Goal: Transaction & Acquisition: Purchase product/service

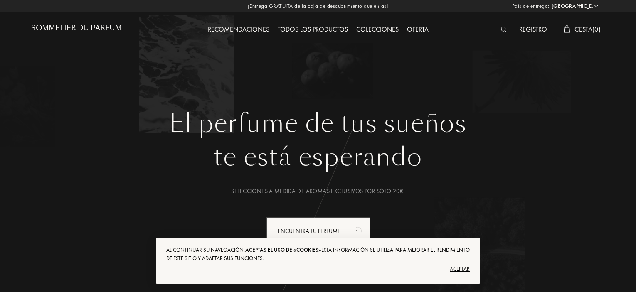
select select "PT"
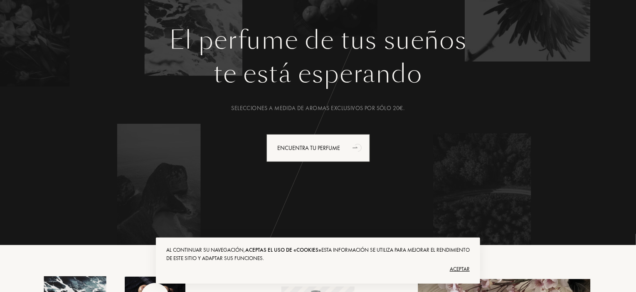
click at [466, 266] on div "Aceptar" at bounding box center [318, 269] width 304 height 13
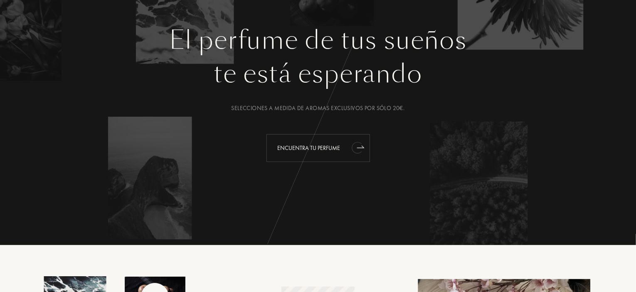
click at [317, 146] on div "Encuentra tu perfume" at bounding box center [319, 148] width 104 height 28
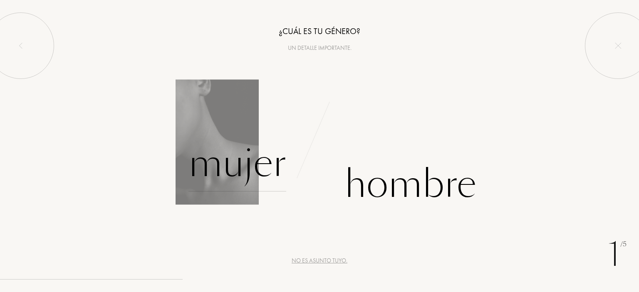
click at [244, 161] on div "Mujer" at bounding box center [237, 164] width 98 height 56
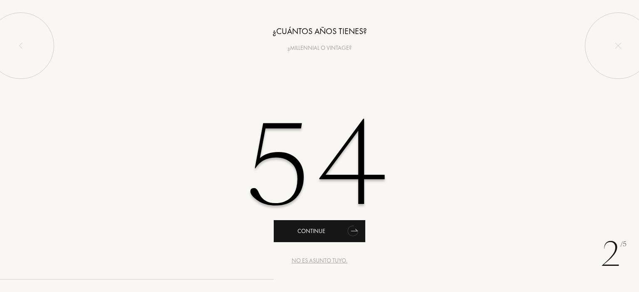
type input "54"
click at [320, 227] on div "Continue" at bounding box center [319, 231] width 91 height 22
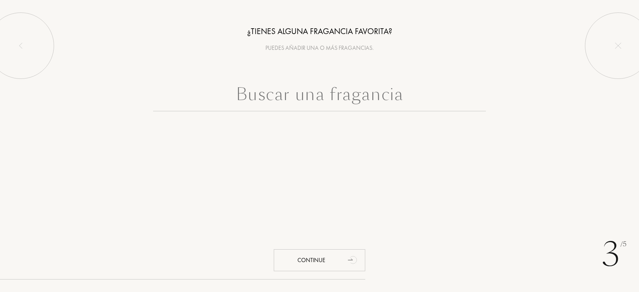
click at [304, 98] on input "text" at bounding box center [319, 96] width 333 height 30
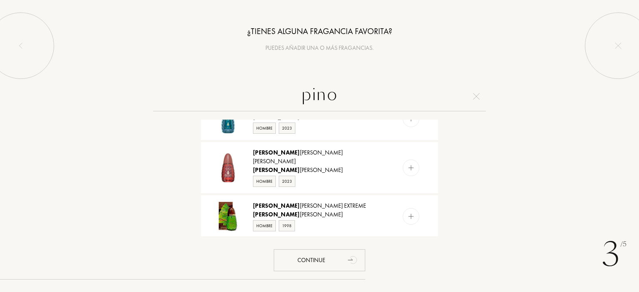
scroll to position [208, 0]
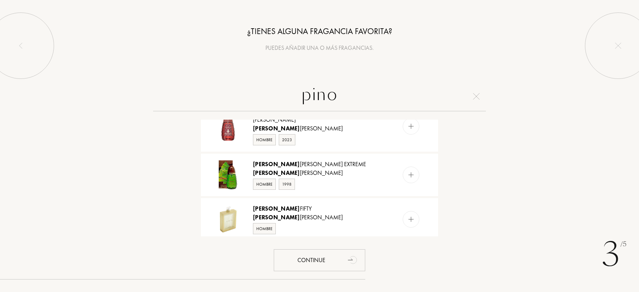
drag, startPoint x: 337, startPoint y: 93, endPoint x: 303, endPoint y: 97, distance: 33.9
click at [303, 97] on input "pino" at bounding box center [319, 96] width 333 height 30
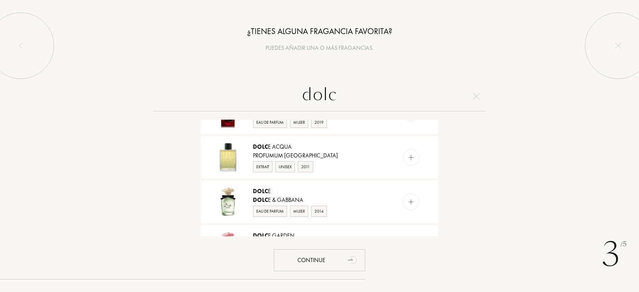
type input "dolce"
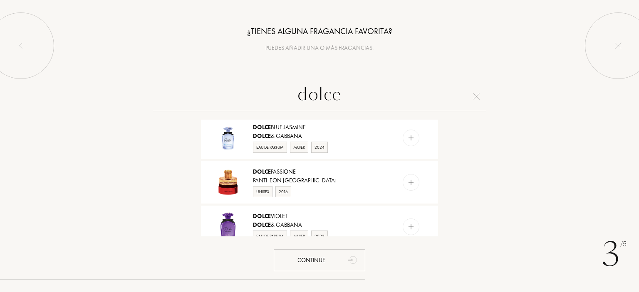
scroll to position [769, 0]
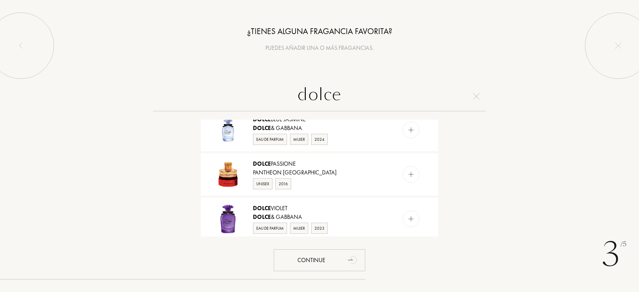
drag, startPoint x: 342, startPoint y: 95, endPoint x: 293, endPoint y: 95, distance: 49.5
click at [293, 95] on input "dolce" at bounding box center [319, 96] width 333 height 30
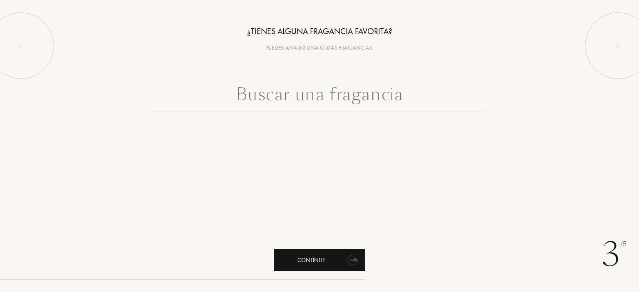
click at [301, 258] on div "Continue" at bounding box center [319, 260] width 91 height 22
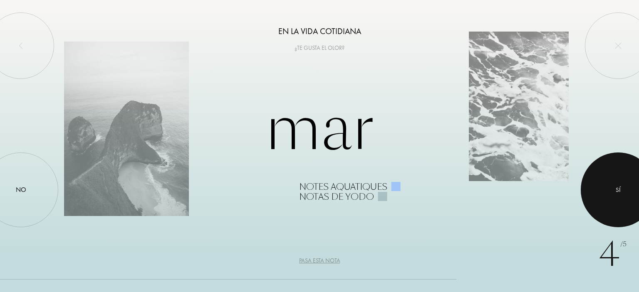
click at [609, 182] on div at bounding box center [617, 190] width 75 height 75
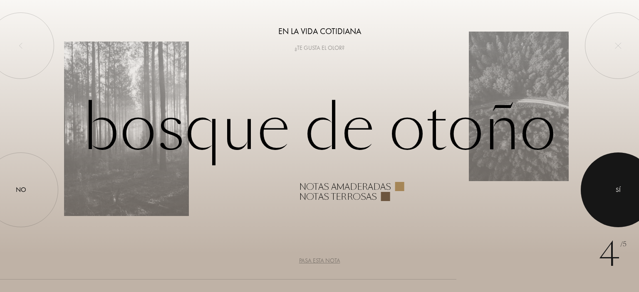
click at [605, 180] on div at bounding box center [617, 190] width 75 height 75
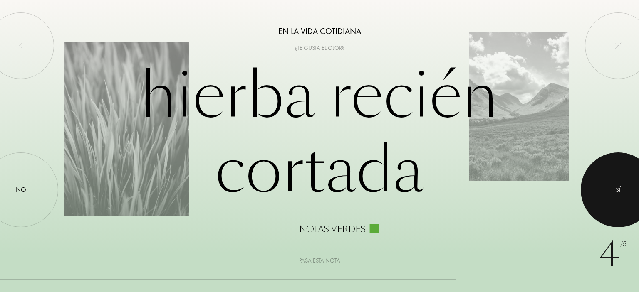
click at [605, 180] on div at bounding box center [617, 190] width 75 height 75
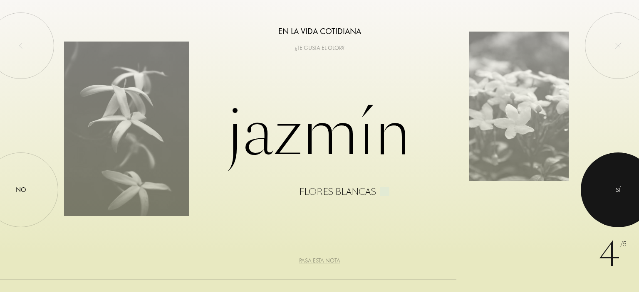
click at [603, 184] on div at bounding box center [617, 190] width 75 height 75
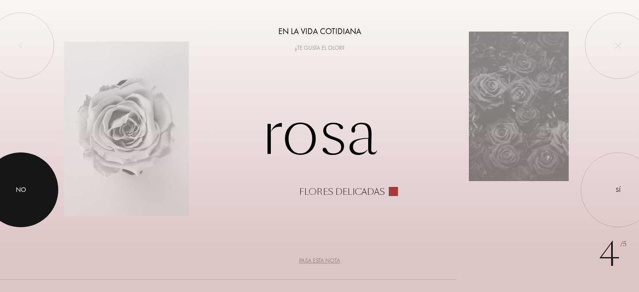
click at [25, 186] on div "No" at bounding box center [21, 190] width 10 height 10
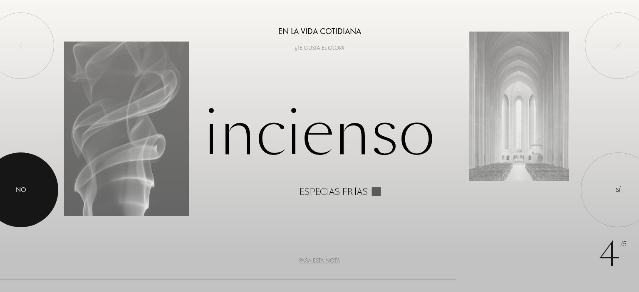
click at [25, 186] on div "No" at bounding box center [21, 190] width 10 height 10
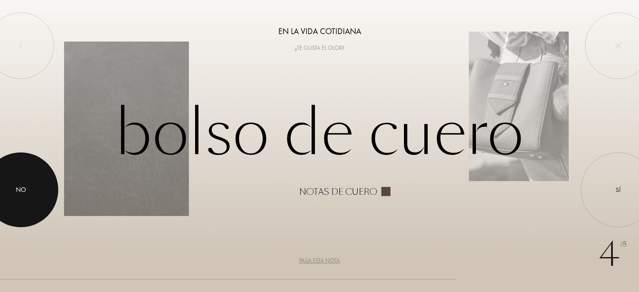
click at [25, 186] on div "No" at bounding box center [21, 190] width 10 height 10
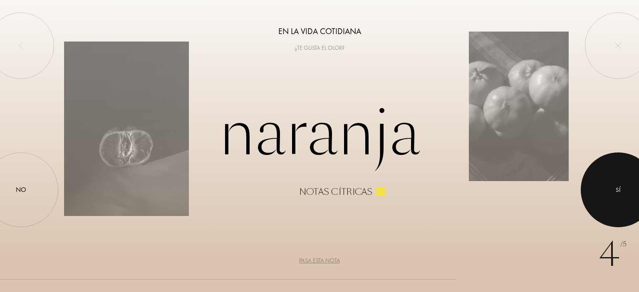
click at [618, 192] on div "Sí" at bounding box center [617, 190] width 5 height 10
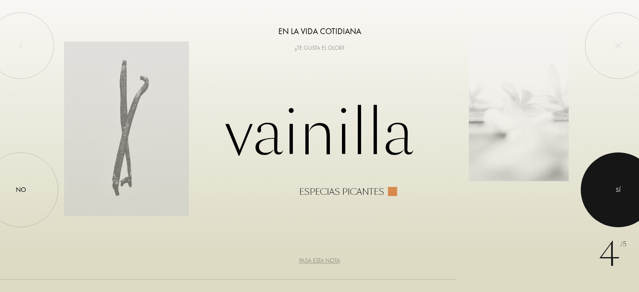
click at [618, 191] on div "Sí" at bounding box center [617, 190] width 5 height 10
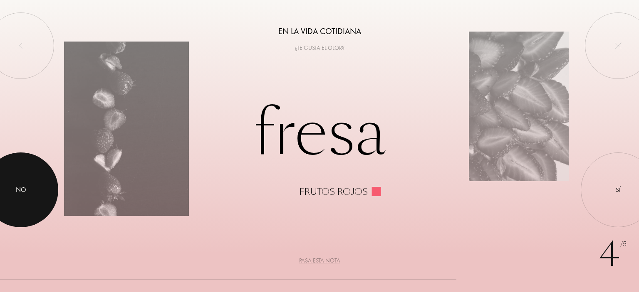
click at [17, 196] on div at bounding box center [20, 190] width 75 height 75
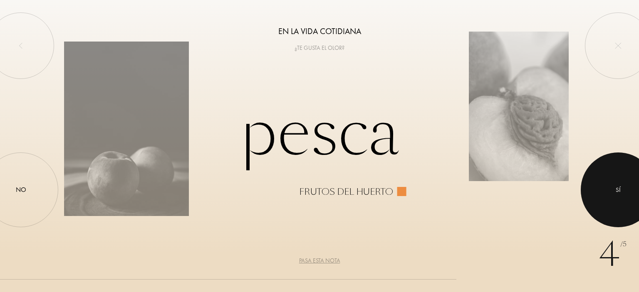
click at [614, 200] on div at bounding box center [617, 190] width 75 height 75
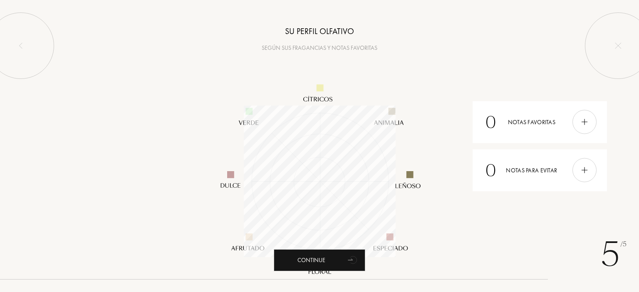
scroll to position [152, 152]
click at [512, 119] on div "0 Notas favoritas" at bounding box center [539, 122] width 134 height 42
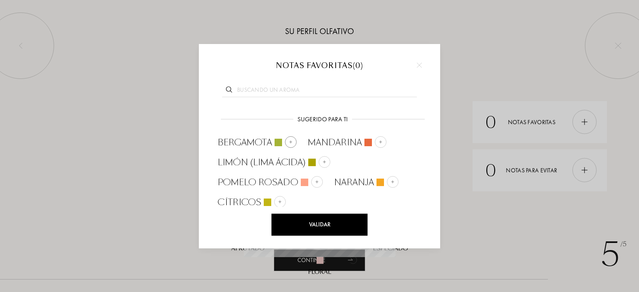
click at [291, 140] on img at bounding box center [291, 142] width 4 height 4
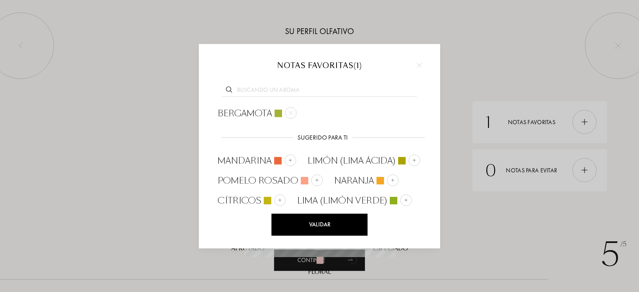
scroll to position [2, 0]
click at [338, 220] on div "Validar" at bounding box center [319, 225] width 96 height 22
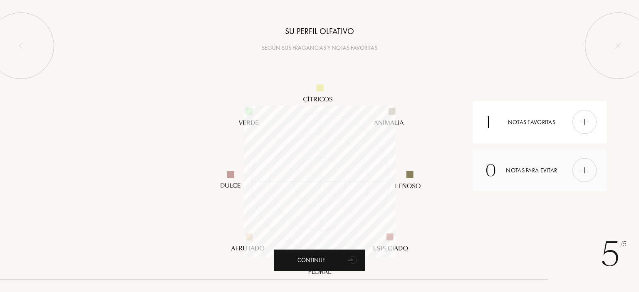
click at [511, 171] on div "0 Notas para evitar" at bounding box center [539, 170] width 134 height 42
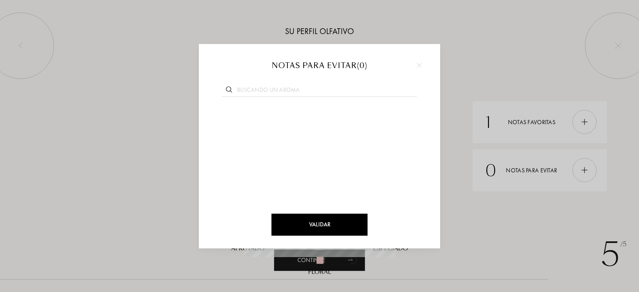
click at [461, 199] on div at bounding box center [319, 146] width 639 height 292
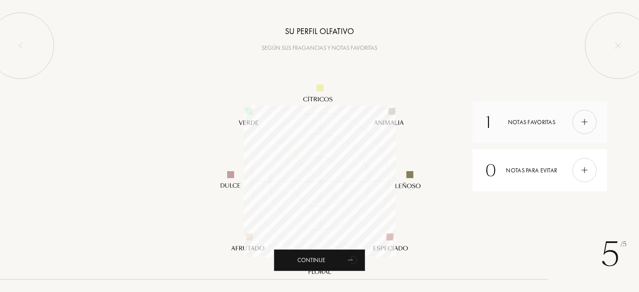
click at [521, 123] on div "1 Notas favoritas" at bounding box center [539, 122] width 134 height 42
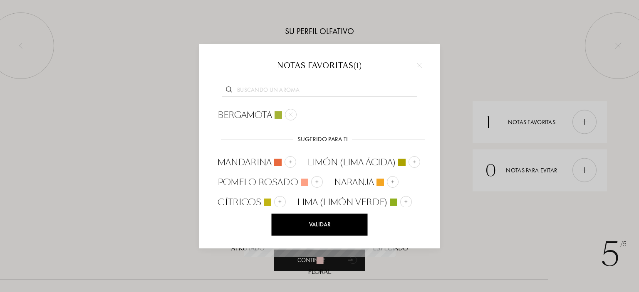
click at [417, 64] on img at bounding box center [419, 64] width 5 height 5
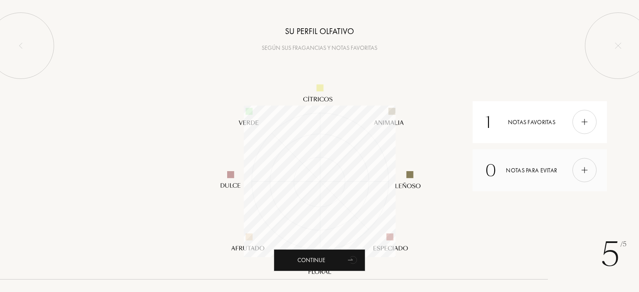
click at [512, 168] on div "0 Notas para evitar" at bounding box center [539, 170] width 134 height 42
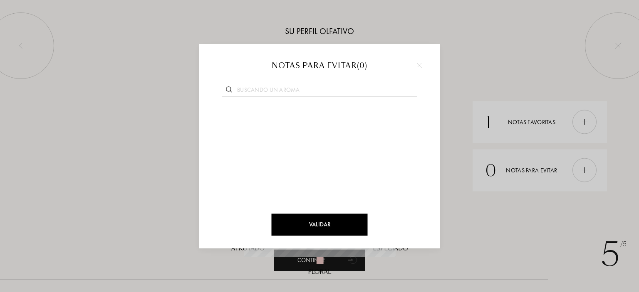
click at [298, 91] on input "text" at bounding box center [319, 91] width 195 height 11
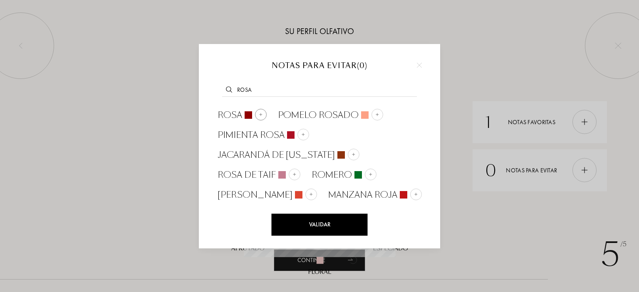
type input "rosa"
click at [234, 113] on span "rosa" at bounding box center [229, 115] width 25 height 12
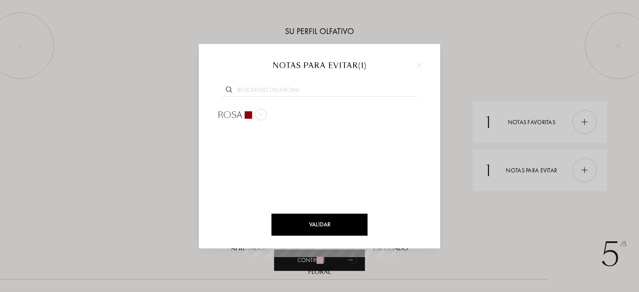
click at [313, 225] on div "Validar" at bounding box center [319, 225] width 96 height 22
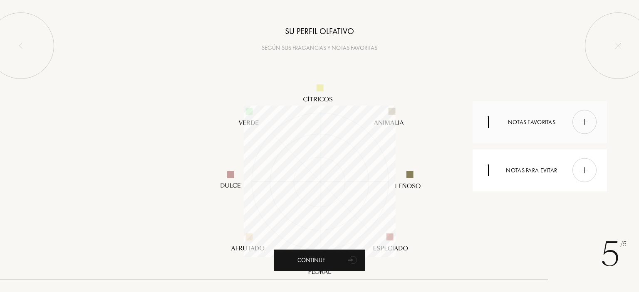
click at [515, 121] on div "1 Notas favoritas" at bounding box center [539, 122] width 134 height 42
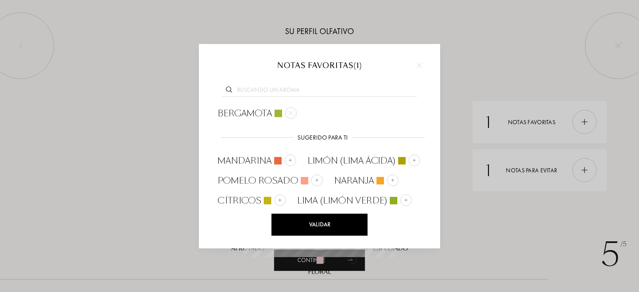
click at [420, 64] on img at bounding box center [419, 64] width 5 height 5
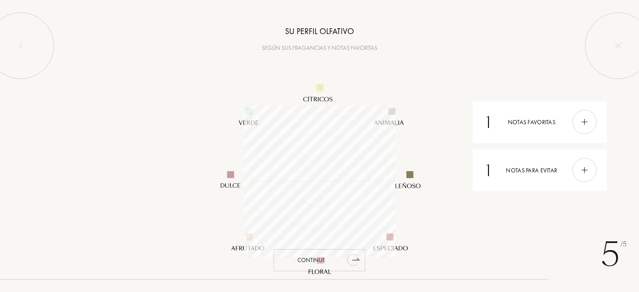
click at [319, 257] on div "Continue" at bounding box center [319, 260] width 91 height 22
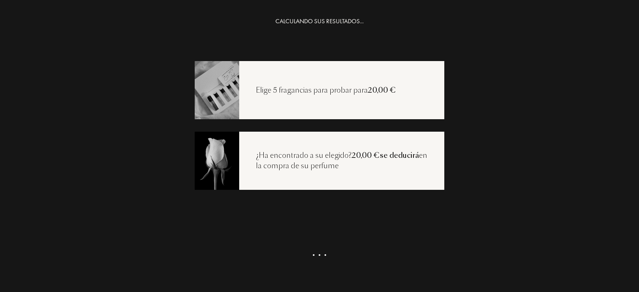
scroll to position [17, 0]
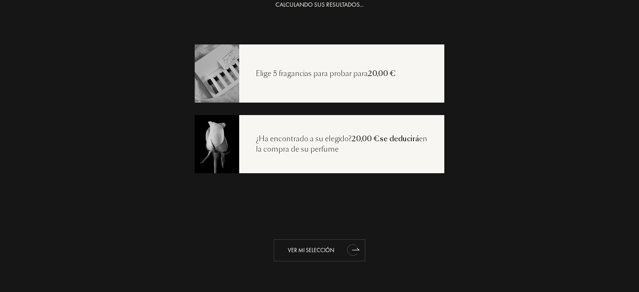
click at [315, 249] on div "Ver mi selección" at bounding box center [319, 250] width 91 height 22
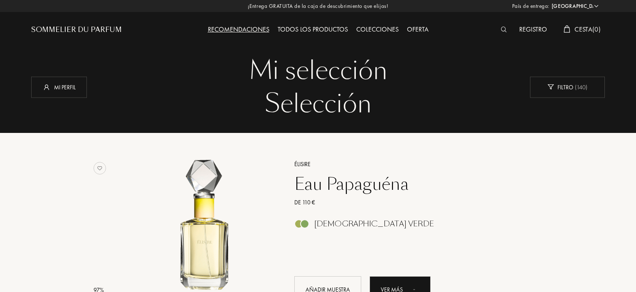
select select "PT"
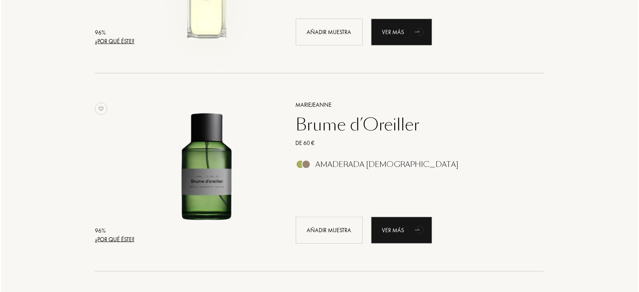
scroll to position [457, 0]
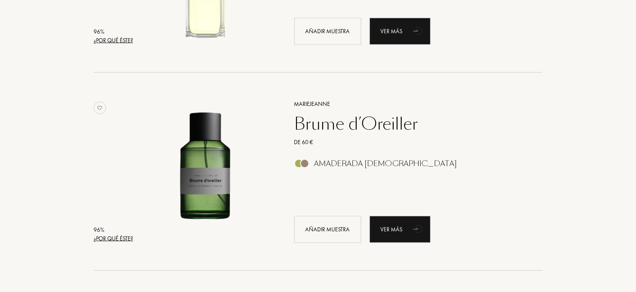
click at [131, 237] on div "¿Por qué éste?" at bounding box center [113, 238] width 39 height 9
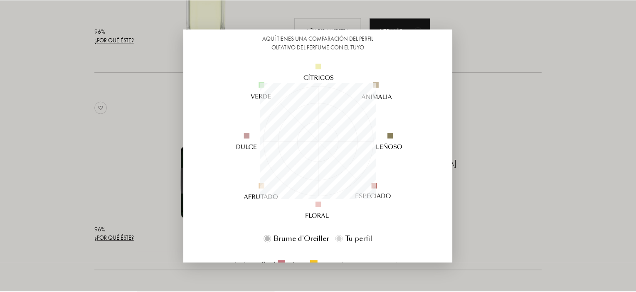
scroll to position [83, 0]
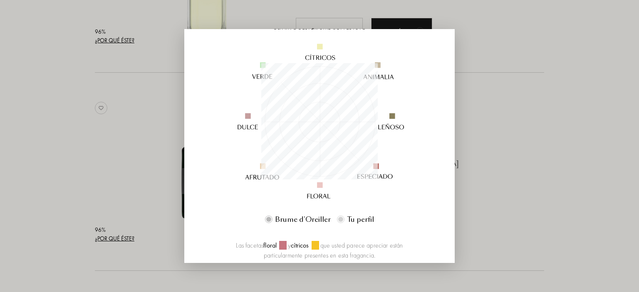
click at [173, 224] on div at bounding box center [319, 146] width 639 height 292
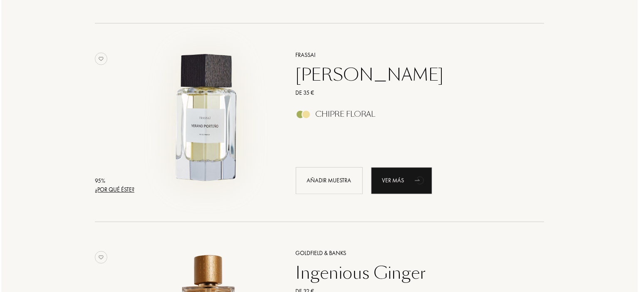
scroll to position [707, 0]
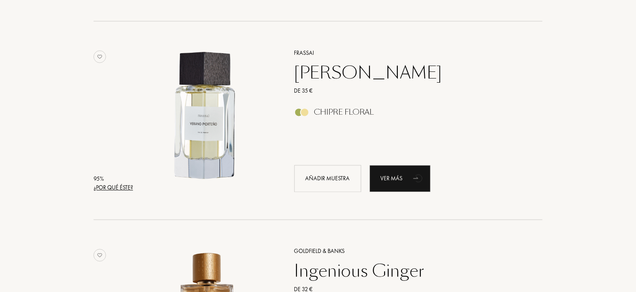
click at [128, 186] on div "¿Por qué éste?" at bounding box center [113, 188] width 39 height 9
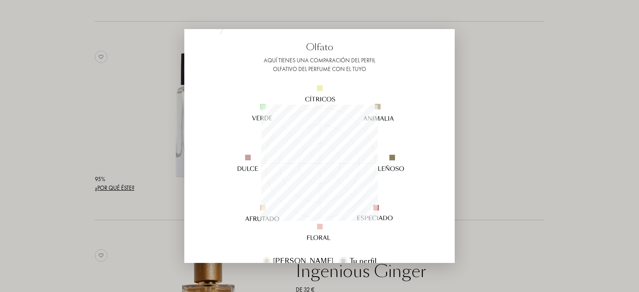
scroll to position [83, 0]
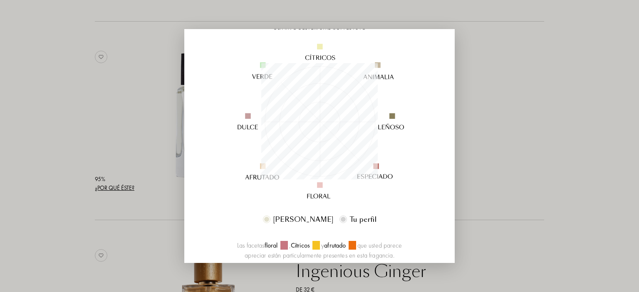
click at [173, 212] on div at bounding box center [319, 146] width 639 height 292
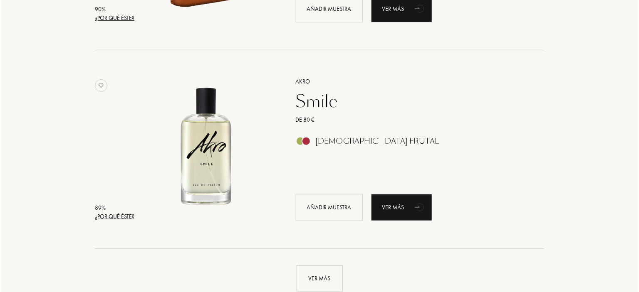
scroll to position [1871, 0]
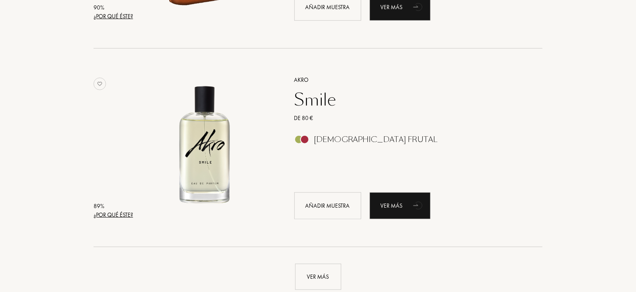
click at [128, 214] on div "¿Por qué éste?" at bounding box center [113, 215] width 39 height 9
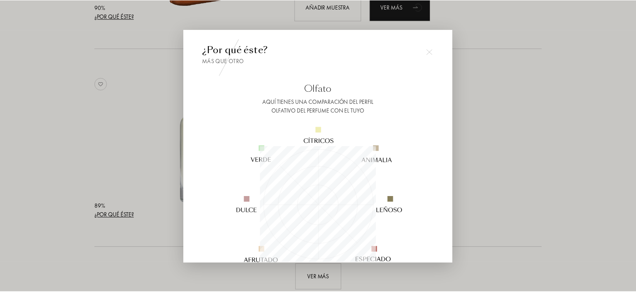
scroll to position [116, 116]
click at [432, 49] on img at bounding box center [431, 52] width 6 height 6
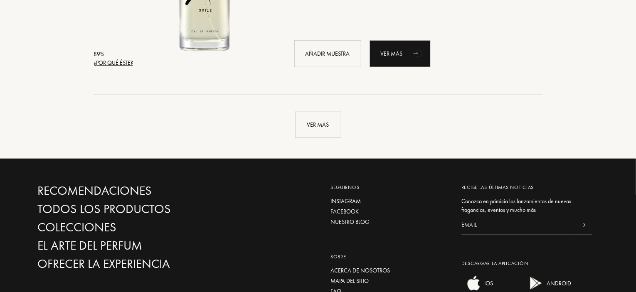
scroll to position [1954, 0]
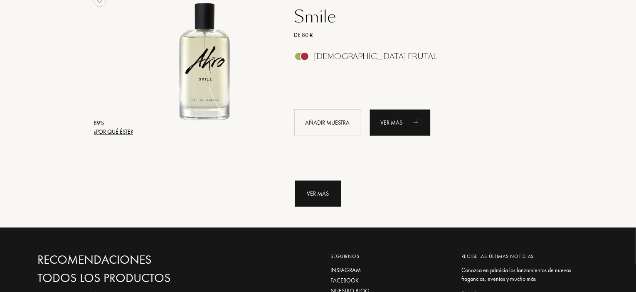
click at [325, 194] on div "Ver más" at bounding box center [318, 194] width 46 height 26
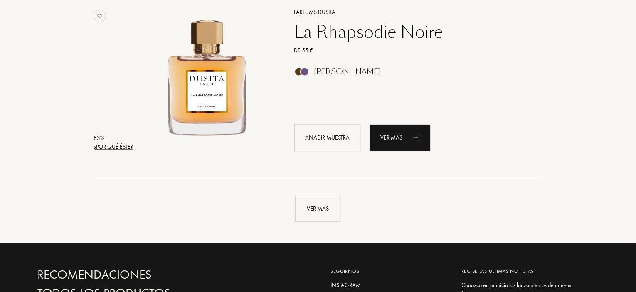
scroll to position [3934, 0]
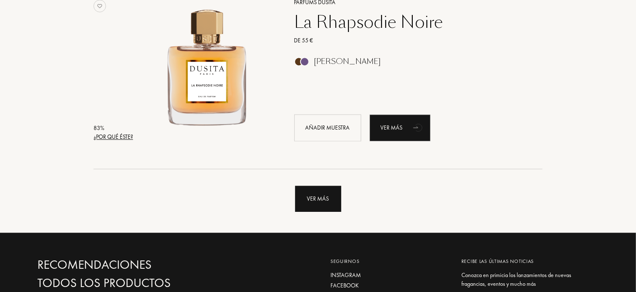
click at [319, 200] on div "Ver más" at bounding box center [318, 199] width 46 height 26
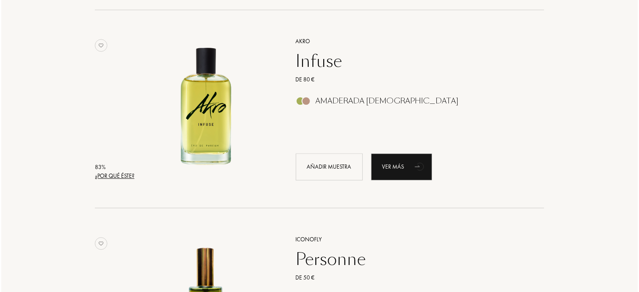
scroll to position [4100, 0]
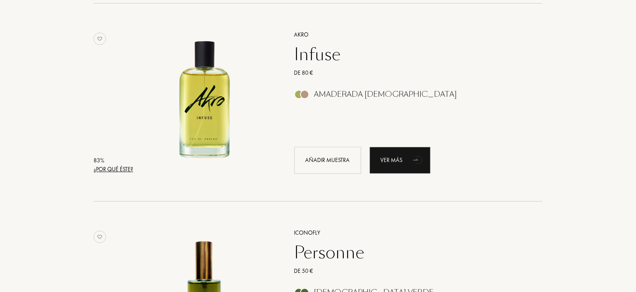
click at [121, 168] on div "¿Por qué éste?" at bounding box center [113, 169] width 39 height 9
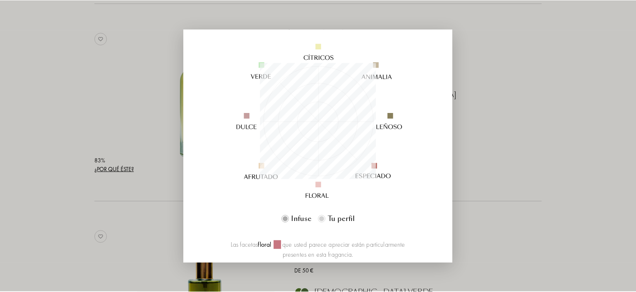
scroll to position [125, 0]
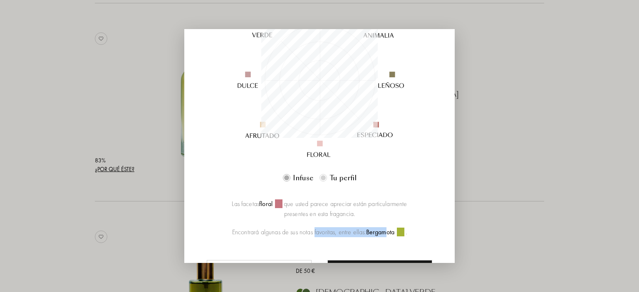
drag, startPoint x: 312, startPoint y: 232, endPoint x: 388, endPoint y: 236, distance: 76.2
click at [388, 236] on div "Encontrará algunas de sus notas favoritas, entre ellas: bergamota ." at bounding box center [319, 232] width 186 height 10
click at [140, 217] on div at bounding box center [319, 146] width 639 height 292
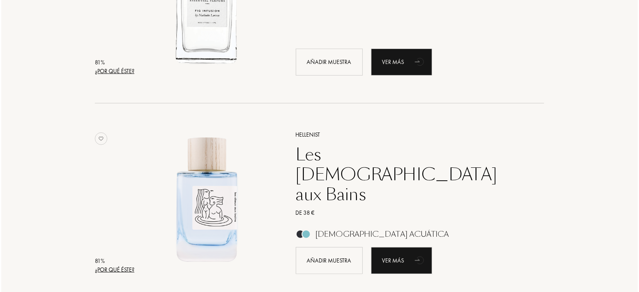
scroll to position [5051, 0]
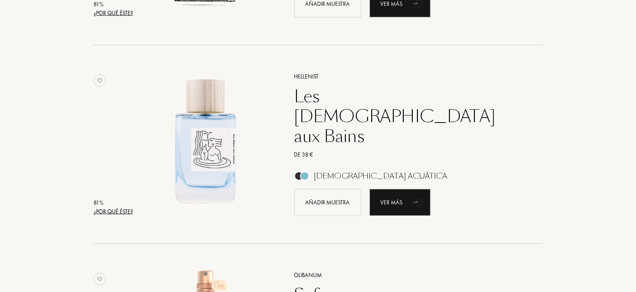
click at [128, 209] on div "¿Por qué éste?" at bounding box center [113, 211] width 39 height 9
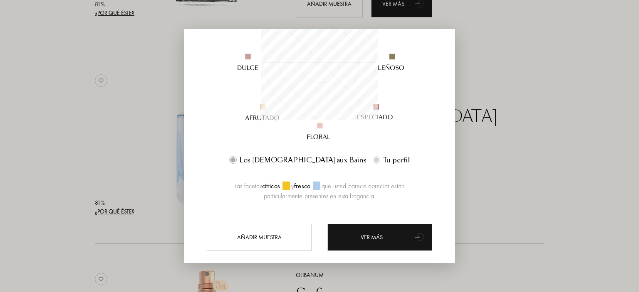
scroll to position [157, 0]
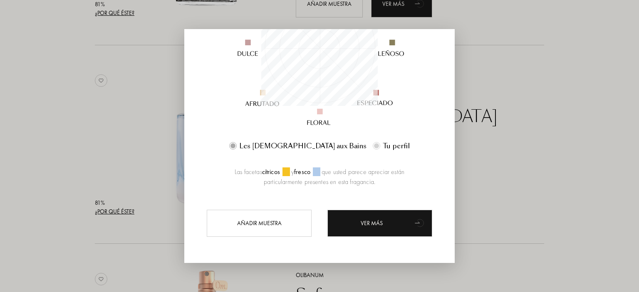
click at [468, 114] on div at bounding box center [319, 146] width 639 height 292
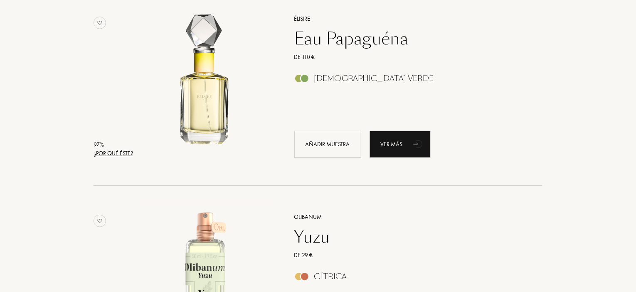
scroll to position [0, 0]
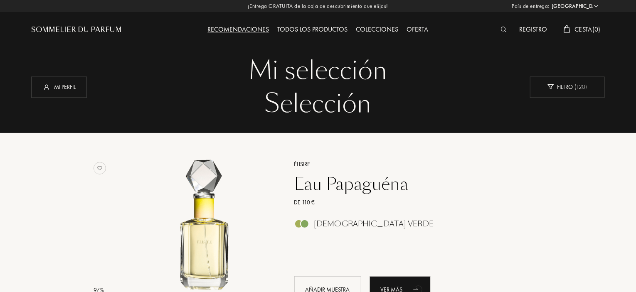
click at [474, 157] on div "Élisire Eau Papaguéna De 110 € Aromática Verde Añadir muestra Ver más" at bounding box center [409, 231] width 255 height 163
